Goal: Task Accomplishment & Management: Manage account settings

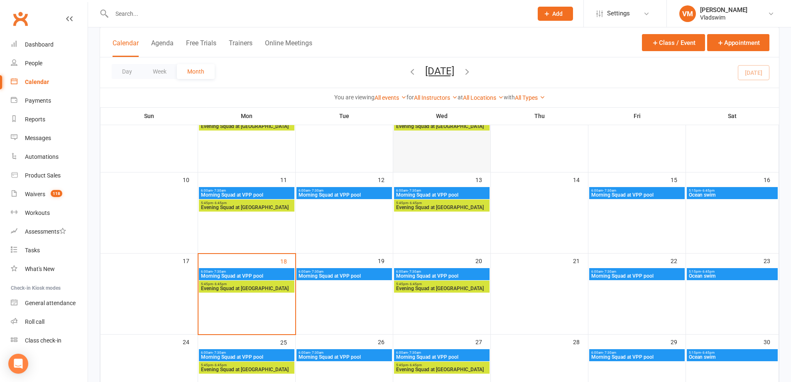
scroll to position [208, 0]
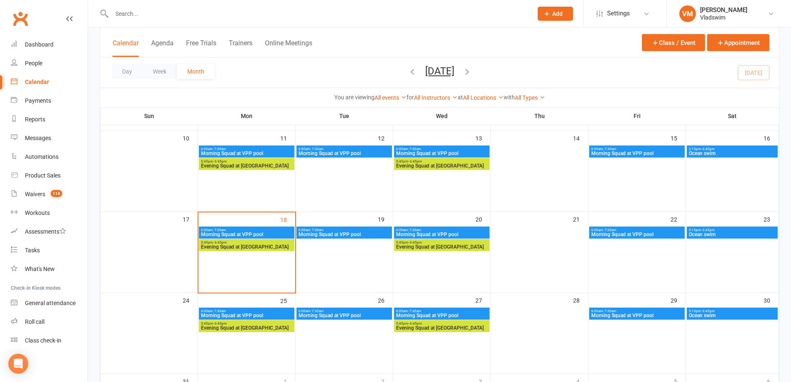
click at [472, 71] on icon "button" at bounding box center [467, 71] width 9 height 9
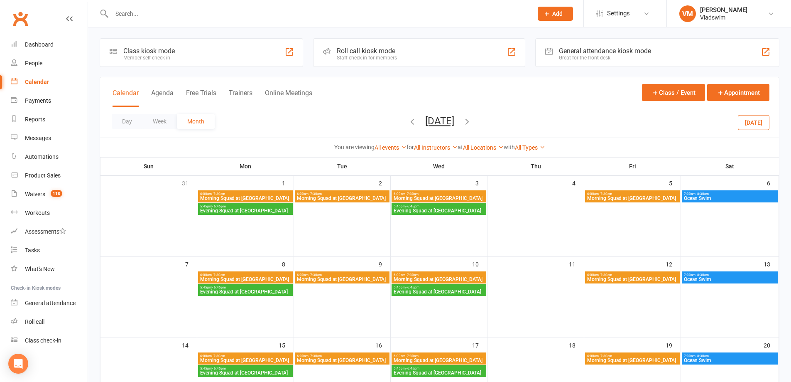
scroll to position [0, 0]
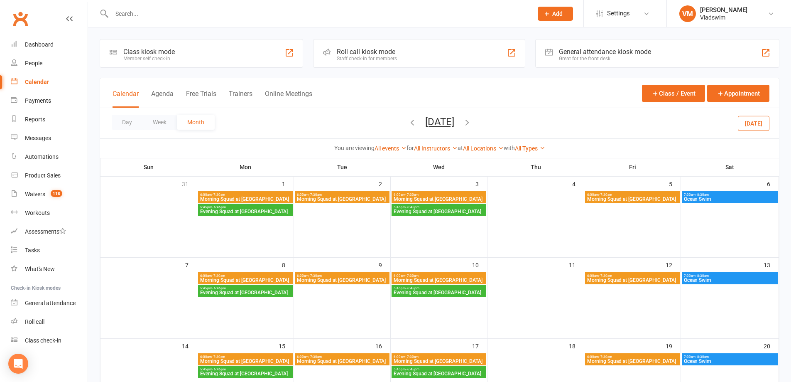
click at [359, 193] on span "6:00am - 7:30am" at bounding box center [342, 195] width 91 height 4
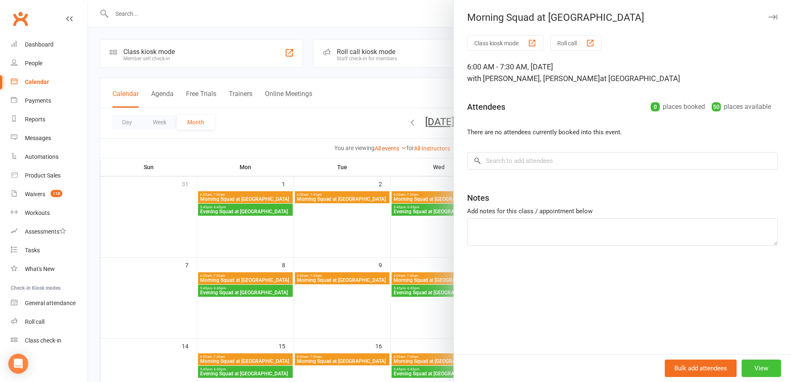
click at [763, 368] on button "View" at bounding box center [761, 367] width 39 height 17
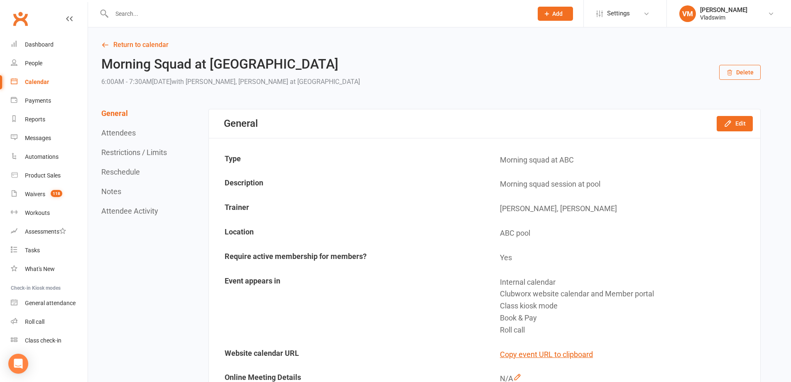
click at [753, 70] on button "Delete" at bounding box center [740, 72] width 42 height 15
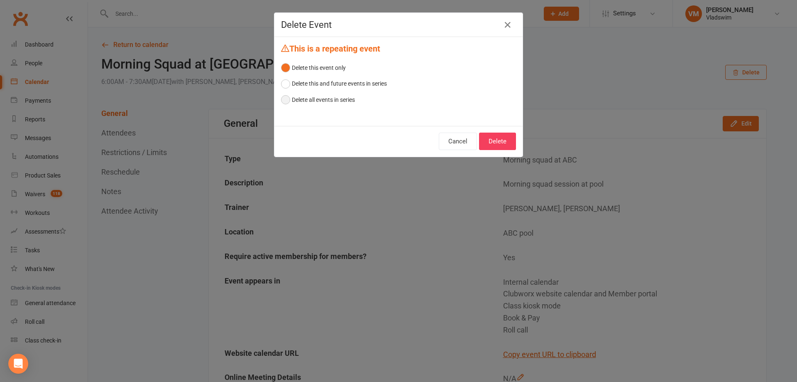
click at [281, 102] on button "Delete all events in series" at bounding box center [318, 100] width 74 height 16
click at [490, 142] on button "Delete" at bounding box center [497, 140] width 37 height 17
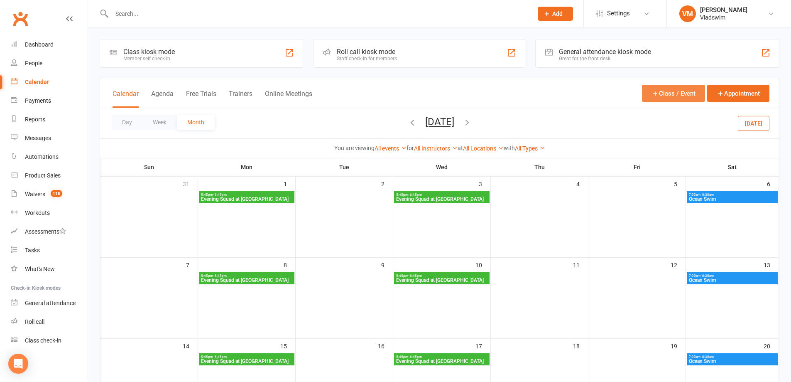
click at [663, 92] on button "Class / Event" at bounding box center [673, 93] width 63 height 17
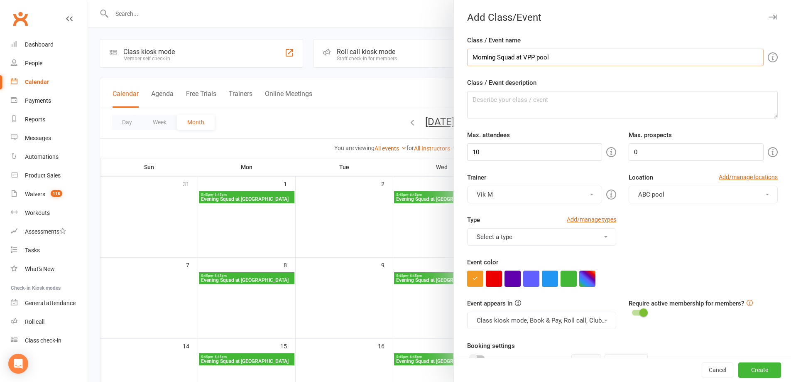
drag, startPoint x: 533, startPoint y: 57, endPoint x: 521, endPoint y: 56, distance: 11.6
click at [521, 56] on input "Morning Squad at VPP pool" at bounding box center [615, 57] width 297 height 17
type input "Morning Squad at [GEOGRAPHIC_DATA]"
click at [515, 103] on textarea "Class / Event description" at bounding box center [622, 104] width 311 height 27
drag, startPoint x: 486, startPoint y: 101, endPoint x: 474, endPoint y: 101, distance: 12.1
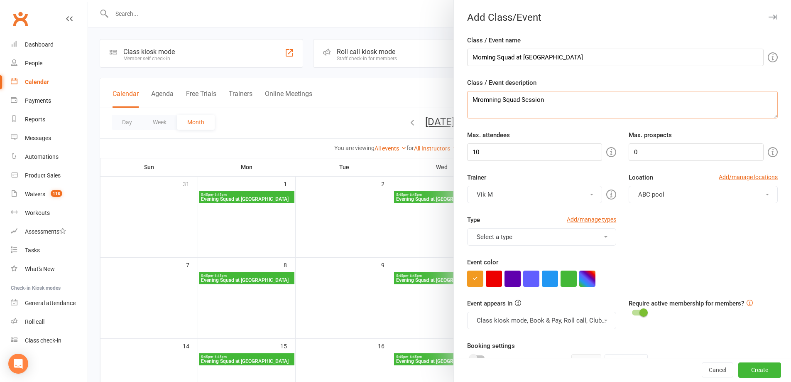
click at [473, 101] on textarea "Mromning Squad Session" at bounding box center [622, 104] width 311 height 27
drag, startPoint x: 497, startPoint y: 100, endPoint x: 469, endPoint y: 98, distance: 28.3
click at [469, 98] on textarea "Mromning Squad Session" at bounding box center [622, 104] width 311 height 27
type textarea "Morning Squad Session"
drag, startPoint x: 503, startPoint y: 149, endPoint x: 461, endPoint y: 151, distance: 42.0
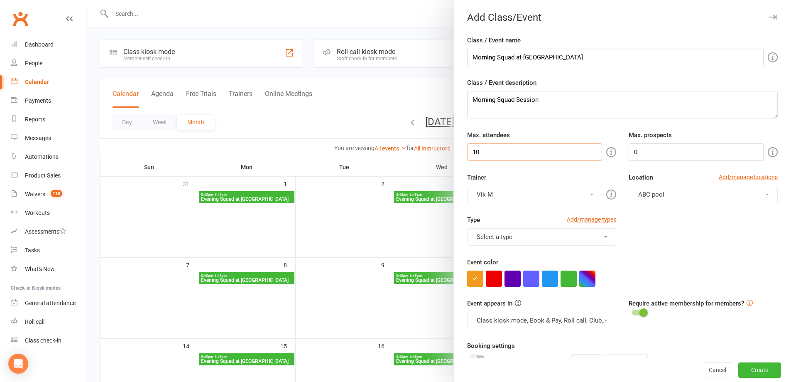
click at [462, 151] on div "Max. attendees 10" at bounding box center [542, 145] width 162 height 31
type input "50"
click at [590, 194] on span at bounding box center [591, 195] width 3 height 2
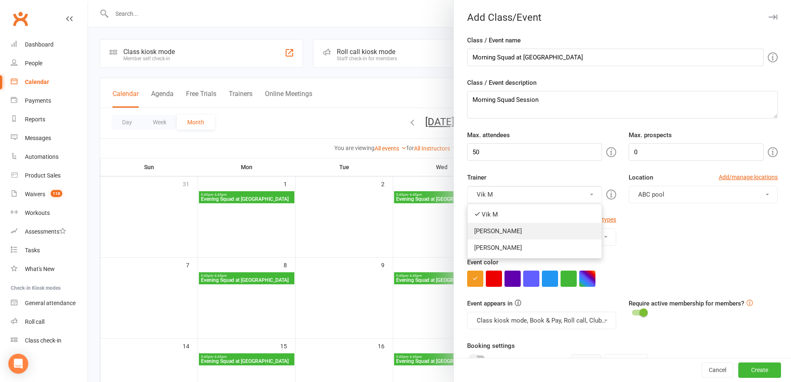
click at [487, 227] on link "[PERSON_NAME]" at bounding box center [535, 231] width 134 height 17
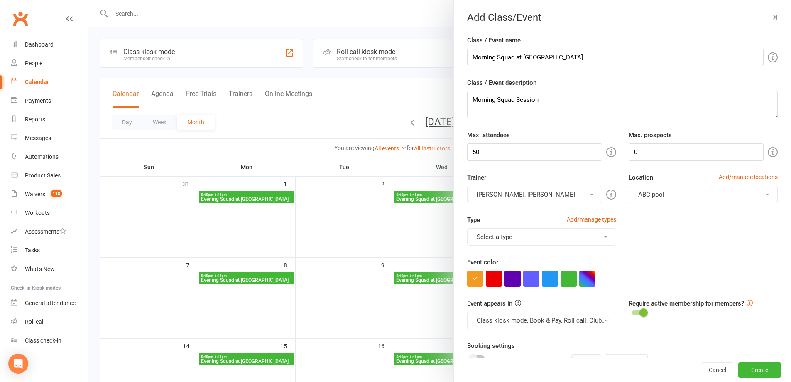
click at [499, 194] on button "[PERSON_NAME], [PERSON_NAME]" at bounding box center [534, 194] width 135 height 17
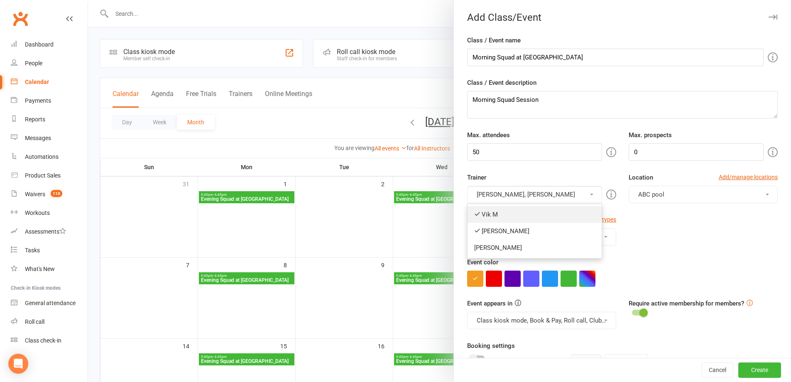
click at [490, 217] on link "Vik M" at bounding box center [535, 214] width 134 height 17
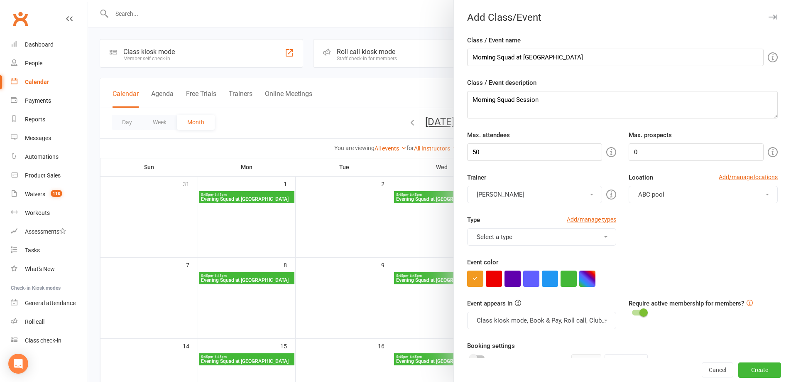
click at [495, 197] on button "[PERSON_NAME]" at bounding box center [534, 194] width 135 height 17
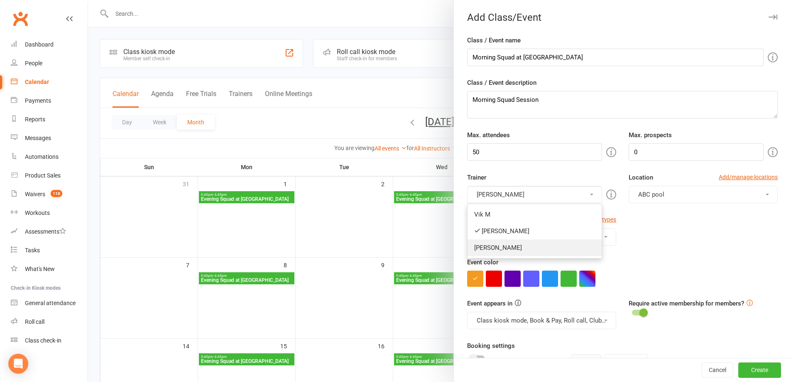
click at [497, 246] on link "[PERSON_NAME]" at bounding box center [535, 247] width 134 height 17
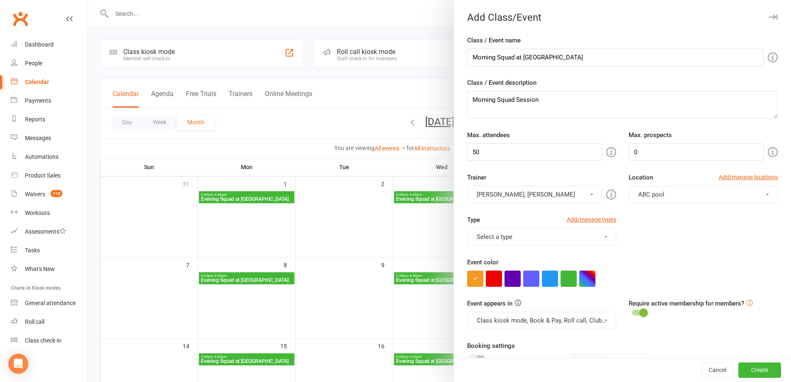
click at [602, 236] on button "Select a type" at bounding box center [541, 236] width 149 height 17
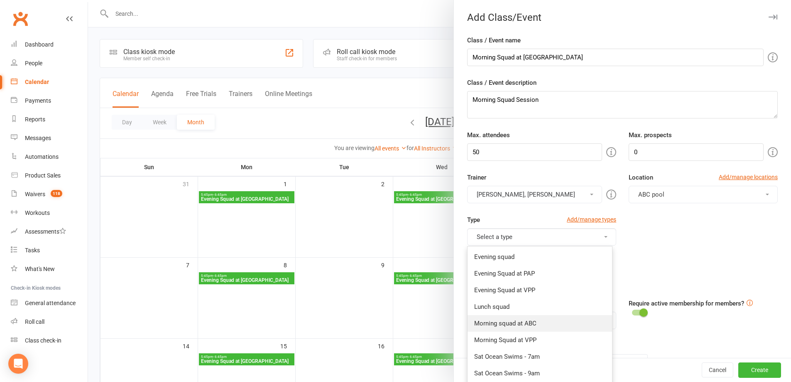
click at [516, 324] on link "Morning squad at ABC" at bounding box center [540, 323] width 145 height 17
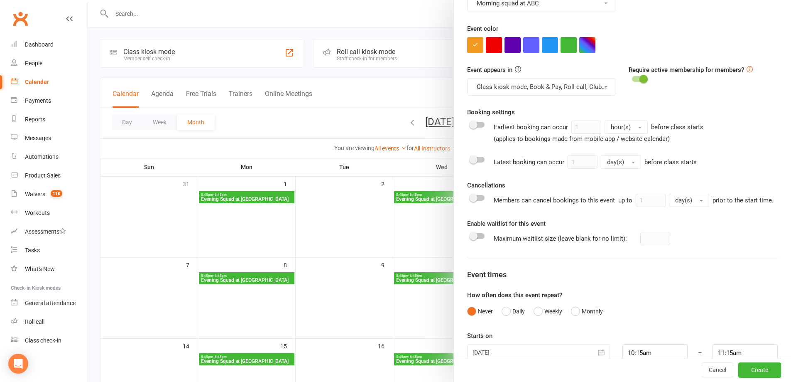
scroll to position [260, 0]
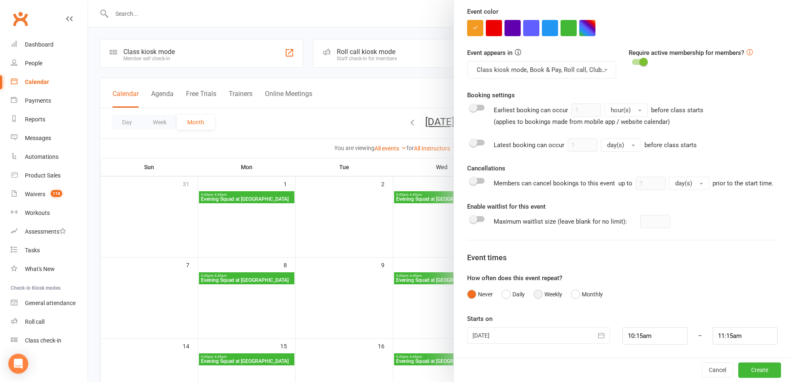
click at [534, 292] on button "Weekly" at bounding box center [548, 294] width 29 height 16
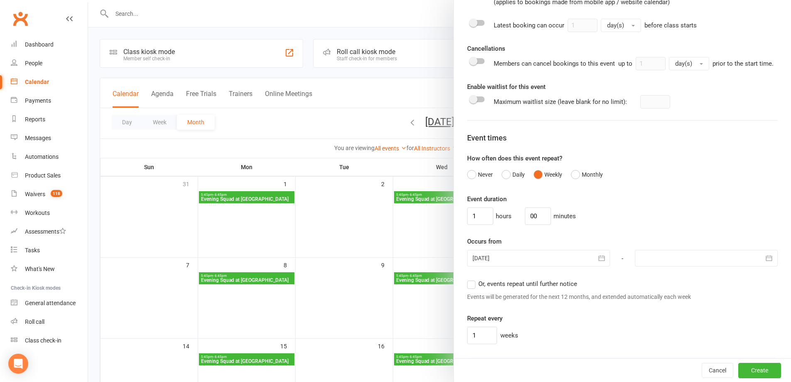
scroll to position [468, 0]
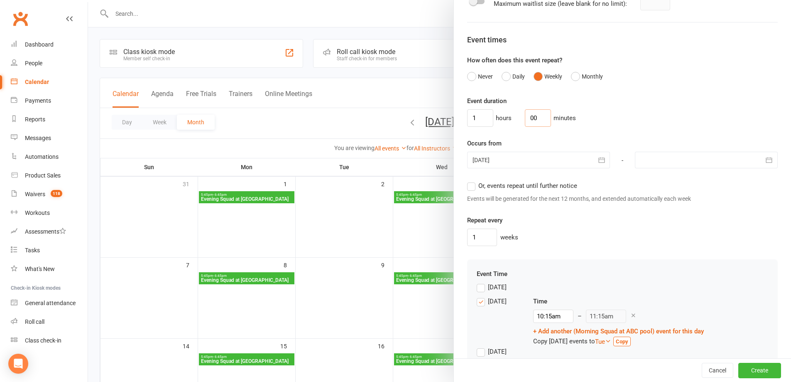
drag, startPoint x: 535, startPoint y: 125, endPoint x: 526, endPoint y: 126, distance: 8.8
click at [526, 126] on input "00" at bounding box center [538, 117] width 26 height 17
type input "30"
click at [598, 164] on icon "button" at bounding box center [602, 160] width 8 height 8
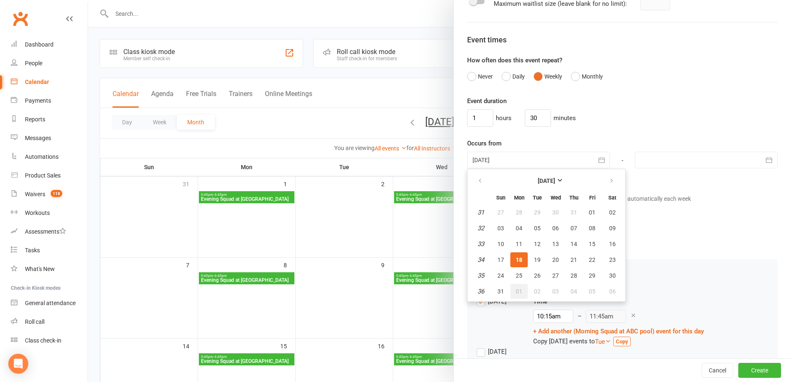
click at [517, 298] on button "01" at bounding box center [518, 291] width 17 height 15
type input "[DATE]"
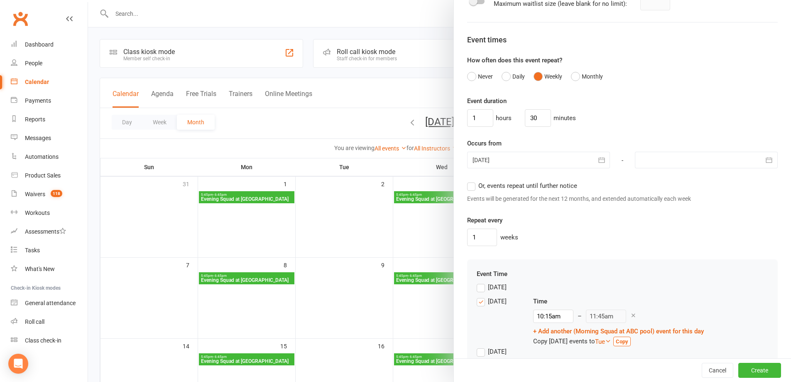
click at [766, 163] on icon "button" at bounding box center [769, 159] width 6 height 5
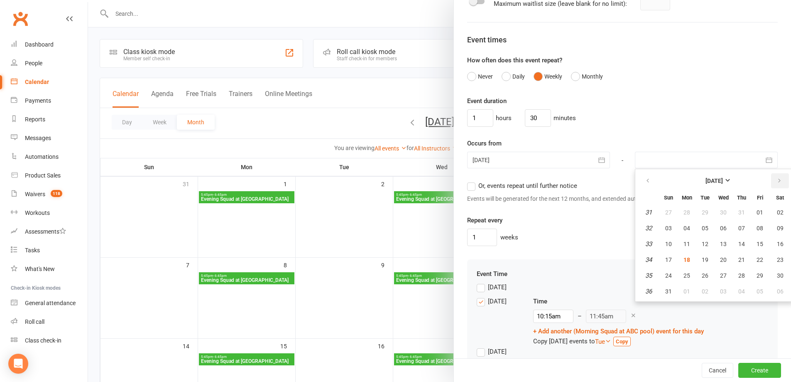
click at [777, 184] on icon "button" at bounding box center [780, 180] width 6 height 7
click at [755, 251] on button "19" at bounding box center [759, 243] width 17 height 15
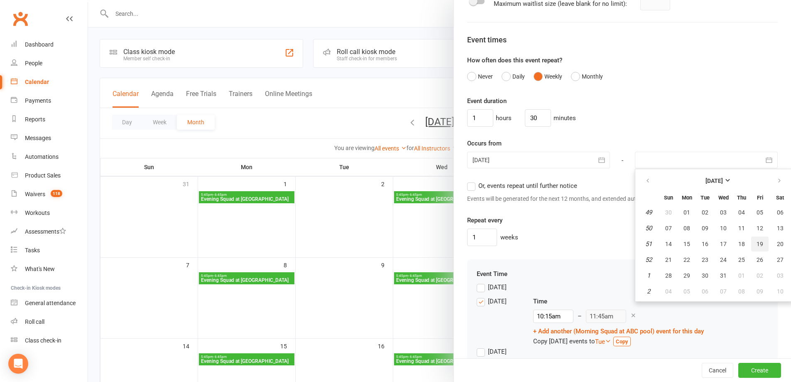
type input "[DATE]"
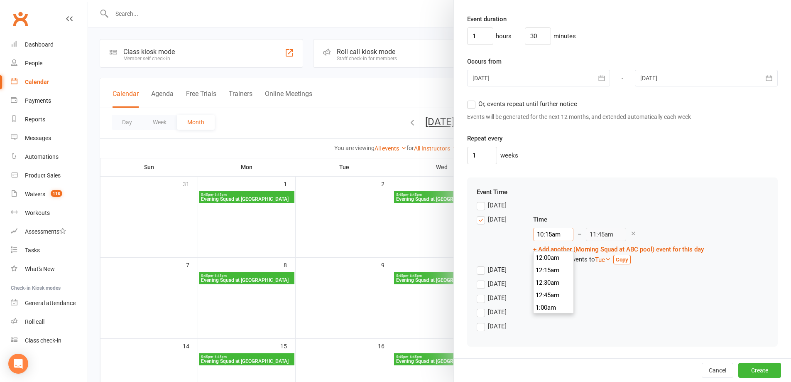
scroll to position [498, 0]
drag, startPoint x: 563, startPoint y: 232, endPoint x: 527, endPoint y: 233, distance: 36.2
click at [527, 233] on div "[DATE] Time 10:15am 12:00am 12:15am 12:30am 12:45am 1:00am 1:15am 1:30am 1:45am…" at bounding box center [623, 239] width 292 height 50
type input "6"
type input "7:30am"
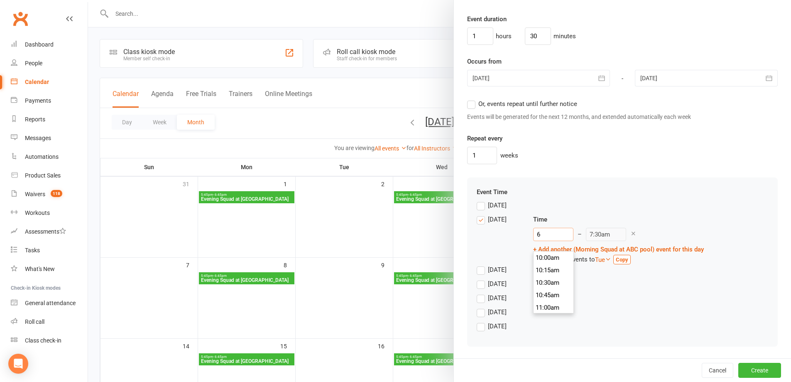
scroll to position [287, 0]
type input "6:00am"
click at [539, 264] on li "6:00am" at bounding box center [554, 270] width 40 height 12
click at [480, 284] on label "[DATE]" at bounding box center [492, 284] width 30 height 10
click at [480, 279] on input "[DATE]" at bounding box center [479, 279] width 5 height 0
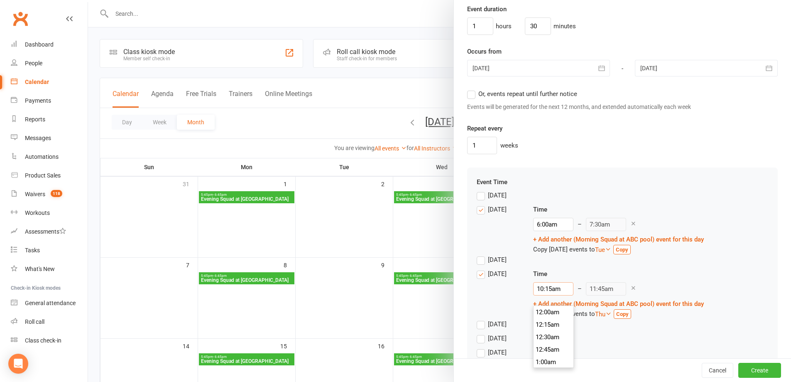
scroll to position [498, 0]
drag, startPoint x: 566, startPoint y: 297, endPoint x: 520, endPoint y: 299, distance: 46.5
click at [520, 299] on div "[DATE] Time 10:15am 12:00am 12:15am 12:30am 12:45am 1:00am 1:15am 1:30am 1:45am…" at bounding box center [623, 294] width 292 height 50
type input "6"
type input "7:30am"
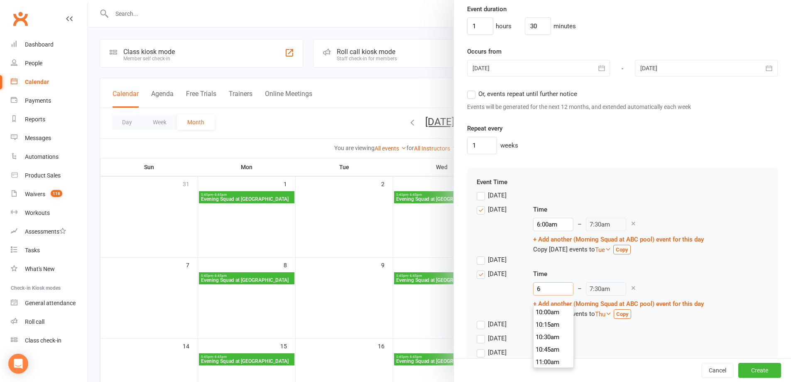
scroll to position [287, 0]
type input "6:00am"
click at [480, 343] on label "[DATE]" at bounding box center [492, 338] width 30 height 10
click at [480, 333] on input "[DATE]" at bounding box center [479, 333] width 5 height 0
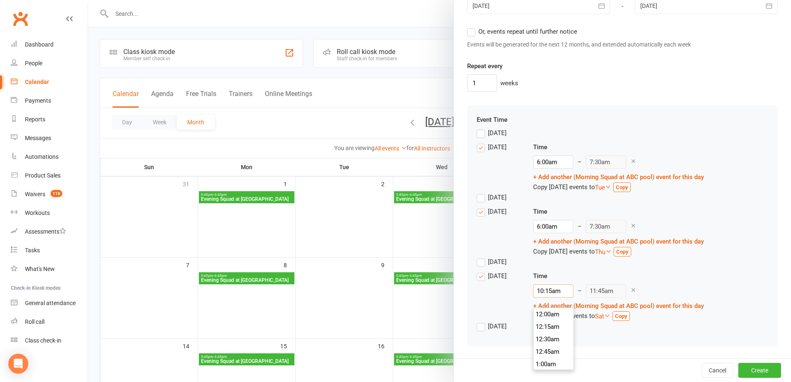
scroll to position [498, 0]
drag, startPoint x: 559, startPoint y: 289, endPoint x: 530, endPoint y: 292, distance: 29.6
click at [530, 292] on div "[DATE] Time 10:15am 12:00am 12:15am 12:30am 12:45am 1:00am 1:15am 1:30am 1:45am…" at bounding box center [623, 296] width 292 height 50
type input "6"
type input "7:30am"
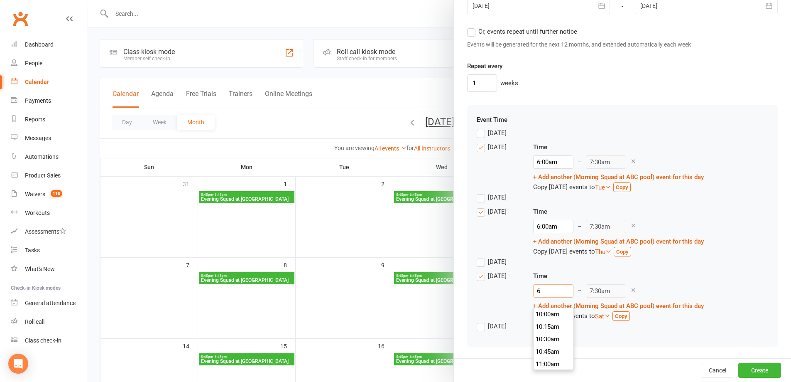
scroll to position [287, 0]
type input "6:00am"
click at [543, 320] on li "6:00am" at bounding box center [554, 326] width 40 height 12
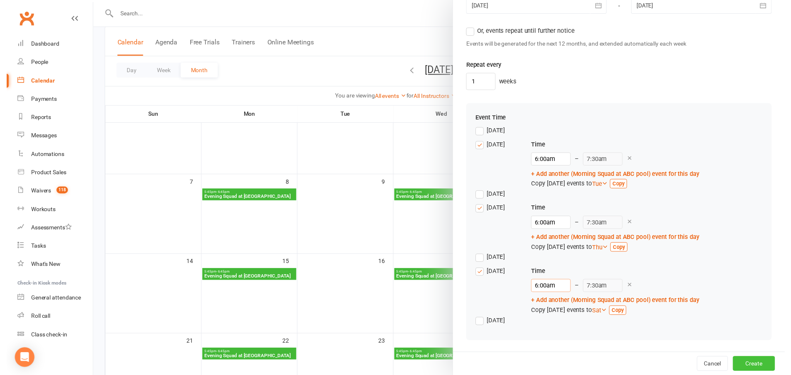
scroll to position [83, 0]
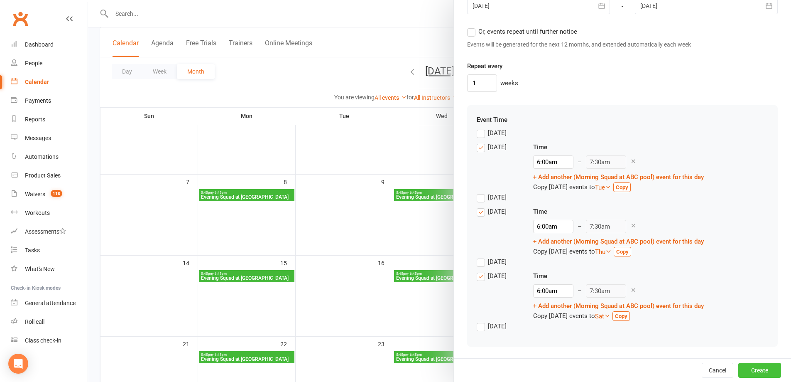
click at [739, 365] on button "Create" at bounding box center [759, 370] width 43 height 15
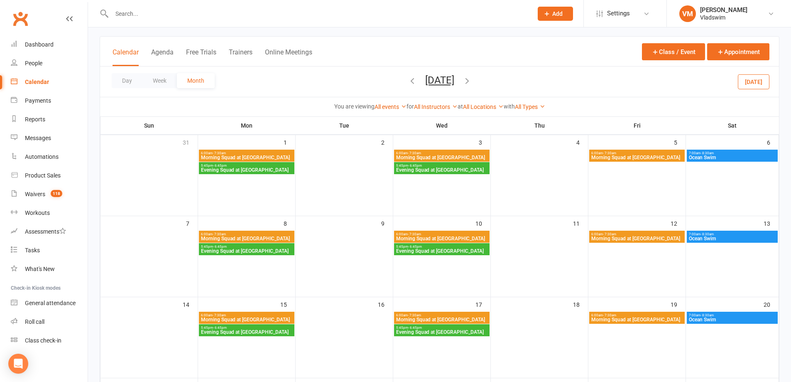
scroll to position [0, 0]
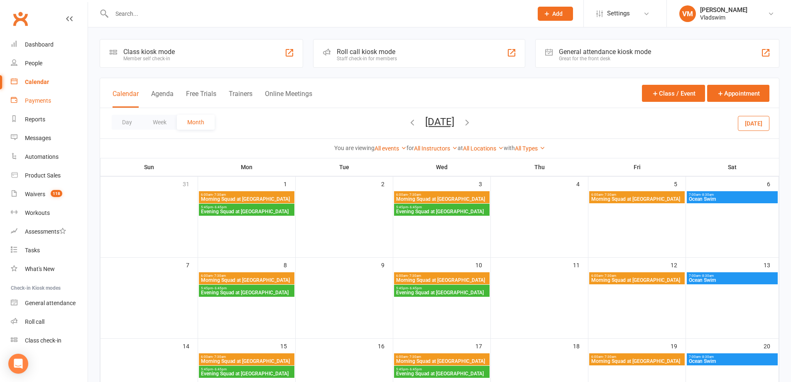
click at [35, 101] on div "Payments" at bounding box center [38, 100] width 26 height 7
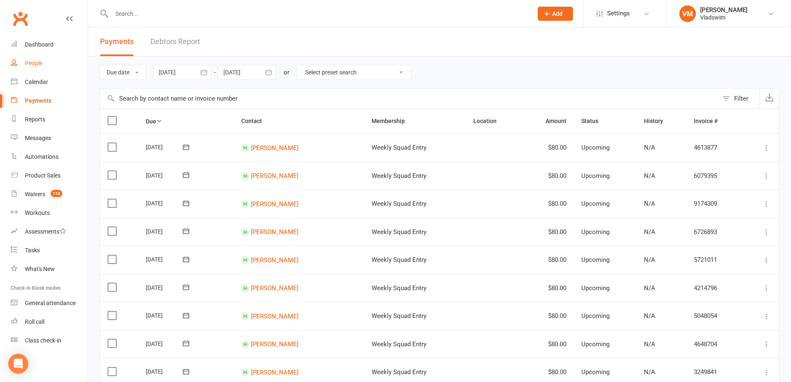
click at [34, 60] on div "People" at bounding box center [33, 63] width 17 height 7
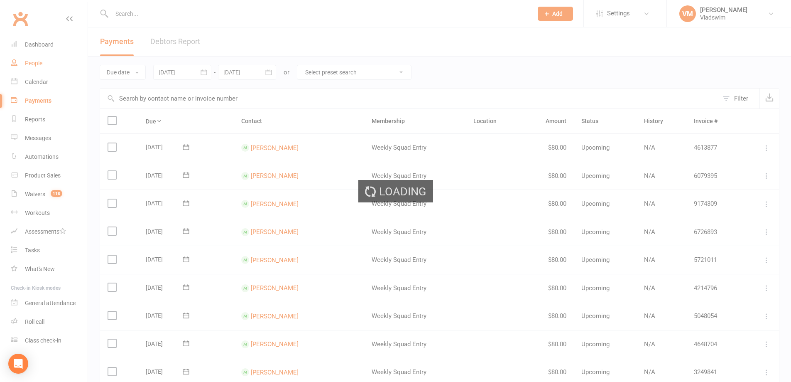
select select "100"
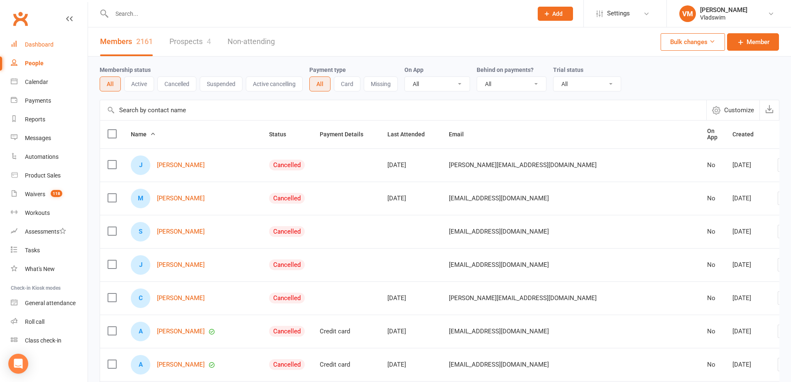
click at [37, 45] on div "Dashboard" at bounding box center [39, 44] width 29 height 7
